Goal: Check status: Check status

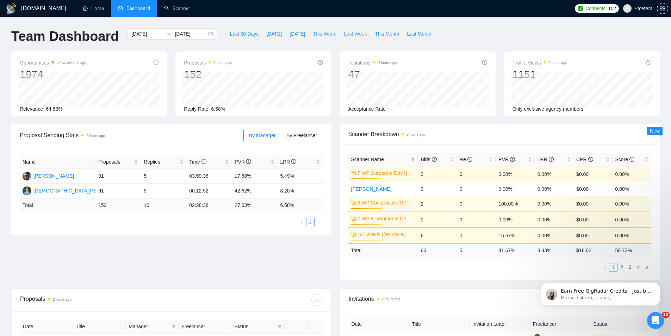
drag, startPoint x: 317, startPoint y: 35, endPoint x: 334, endPoint y: 34, distance: 16.9
click at [317, 35] on span "This Week" at bounding box center [324, 34] width 23 height 8
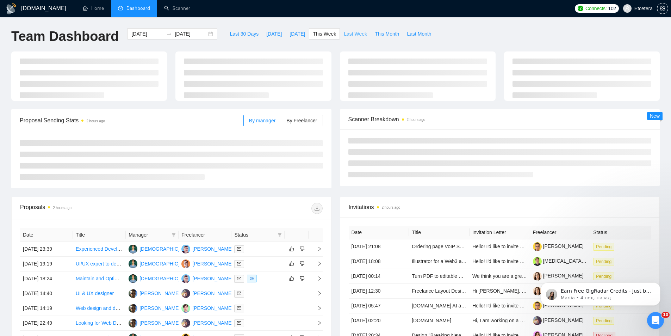
type input "[DATE]"
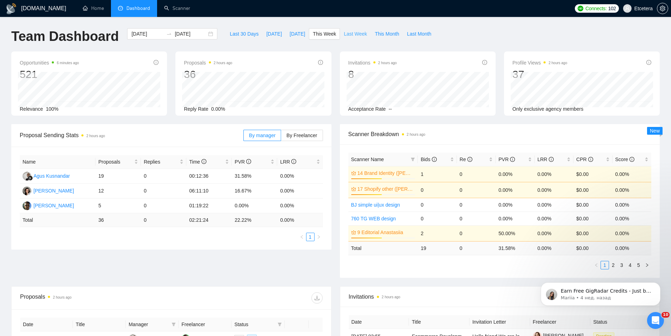
click at [347, 32] on span "Last Week" at bounding box center [355, 34] width 23 height 8
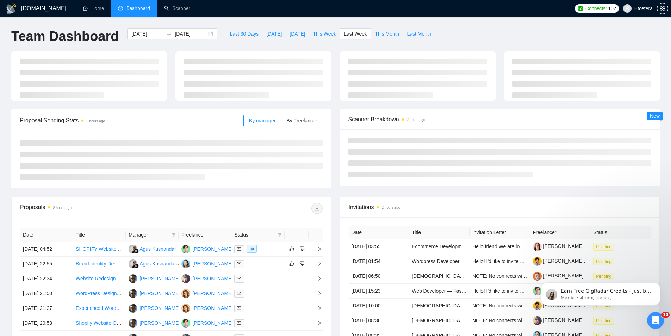
type input "[DATE]"
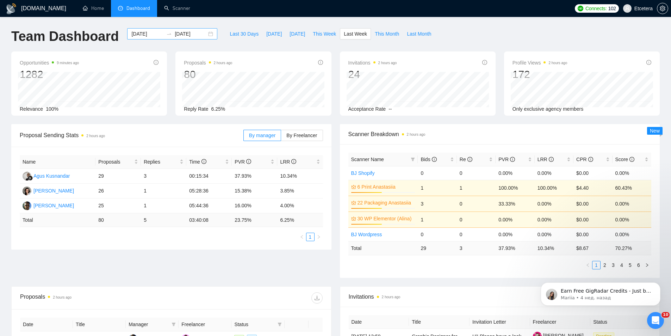
click at [204, 35] on div "[DATE] [DATE]" at bounding box center [172, 33] width 90 height 11
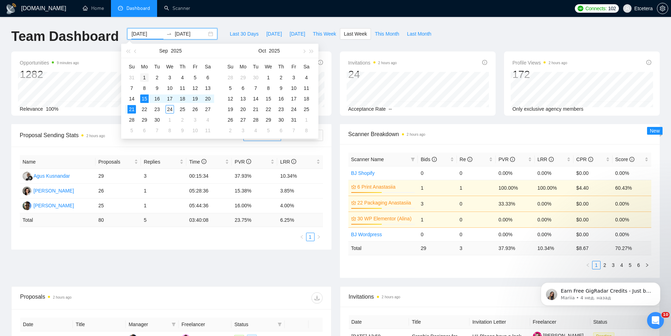
type input "[DATE]"
click at [144, 79] on div "1" at bounding box center [144, 77] width 8 height 8
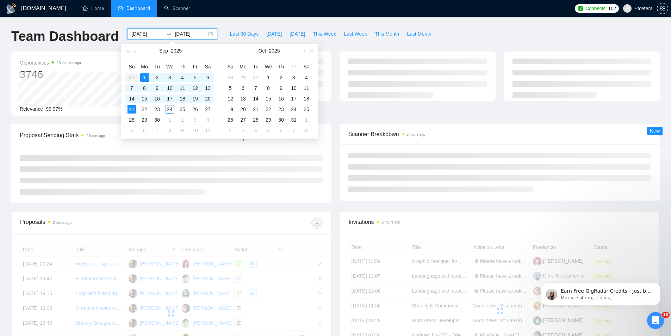
type input "[DATE]"
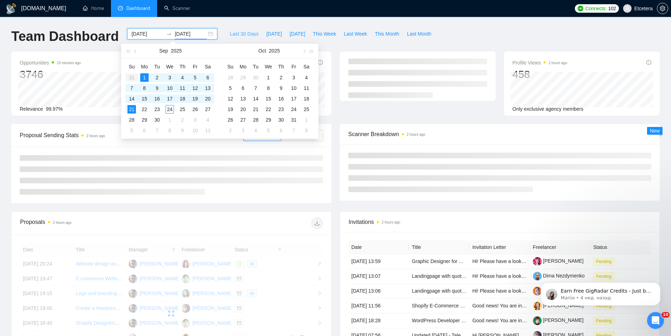
click at [236, 33] on span "Last 30 Days" at bounding box center [244, 34] width 29 height 8
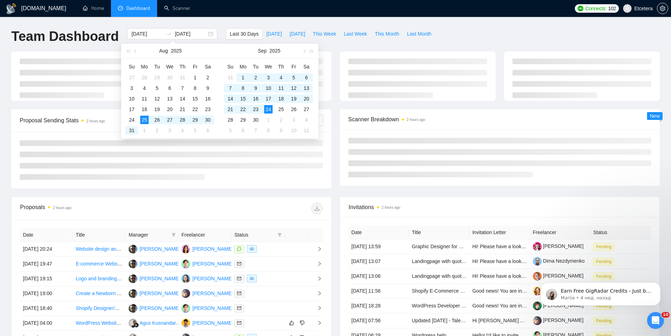
type input "[DATE]"
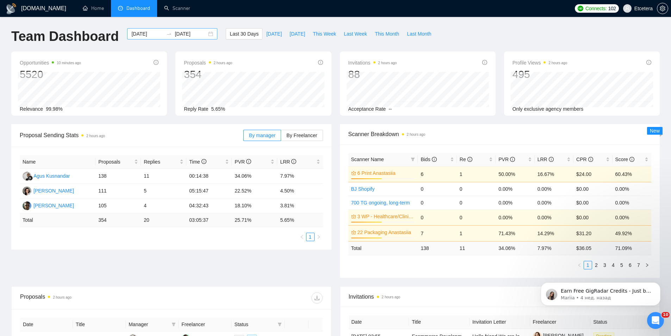
click at [204, 36] on div "[DATE] [DATE]" at bounding box center [172, 33] width 90 height 11
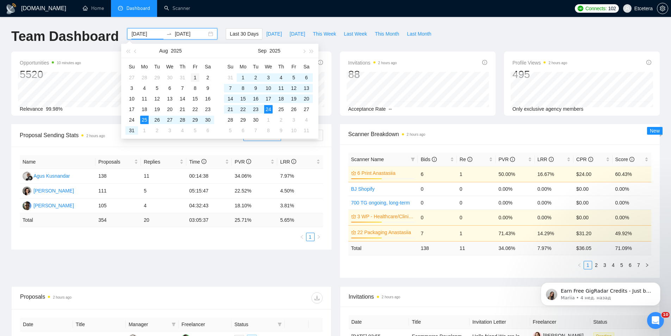
type input "[DATE]"
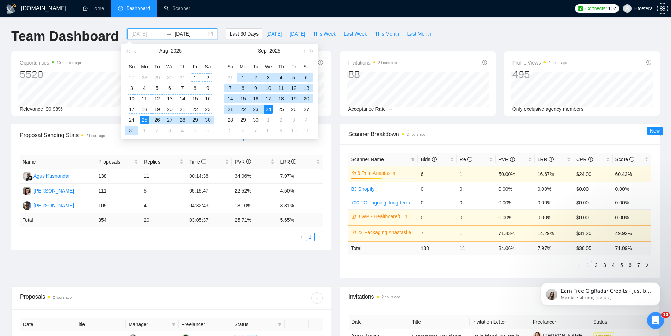
click at [191, 77] on div "1" at bounding box center [195, 77] width 8 height 8
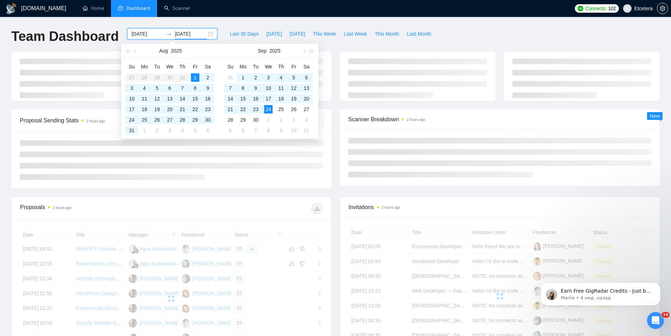
type input "[DATE]"
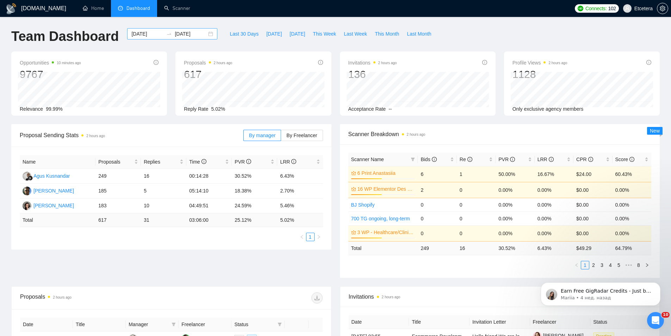
click at [206, 35] on div "[DATE] [DATE]" at bounding box center [172, 33] width 90 height 11
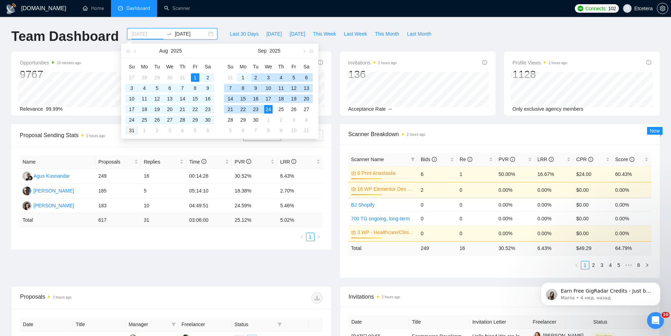
type input "[DATE]"
click at [131, 131] on div "31" at bounding box center [131, 130] width 8 height 8
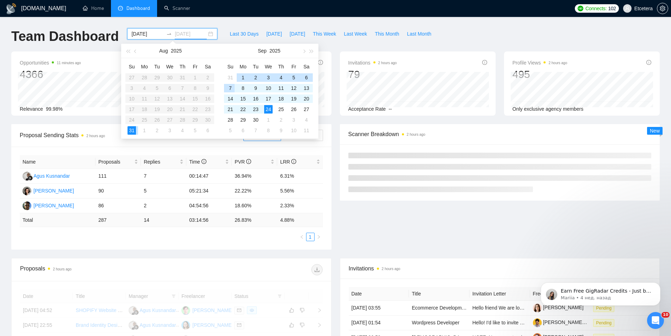
type input "[DATE]"
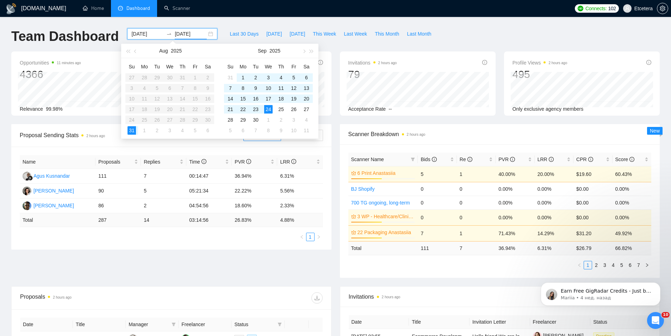
click at [102, 42] on h1 "Team Dashboard" at bounding box center [64, 36] width 107 height 17
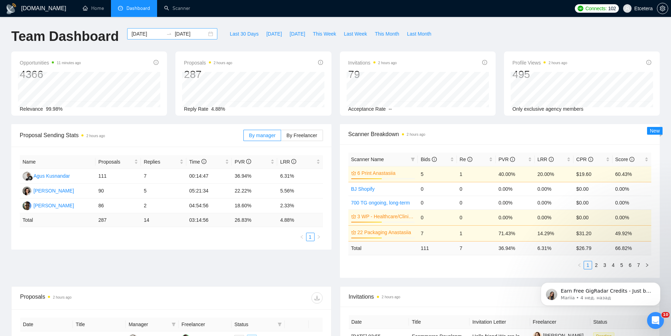
click at [206, 35] on div "[DATE] [DATE]" at bounding box center [172, 33] width 90 height 11
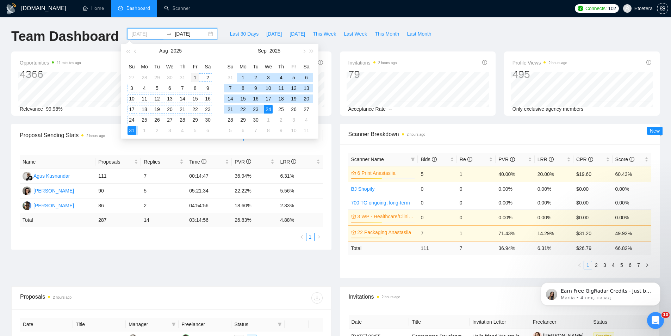
type input "[DATE]"
click at [195, 77] on div "1" at bounding box center [195, 77] width 8 height 8
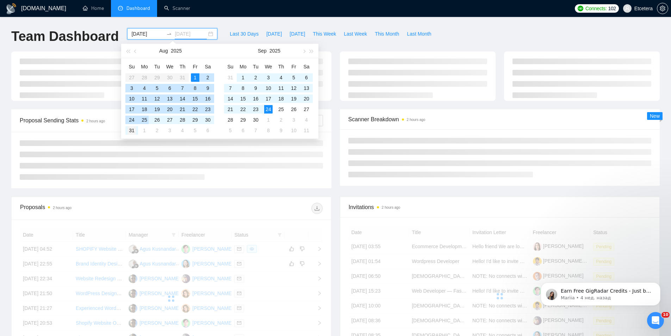
type input "[DATE]"
click at [132, 133] on div "31" at bounding box center [131, 130] width 8 height 8
